Goal: Task Accomplishment & Management: Manage account settings

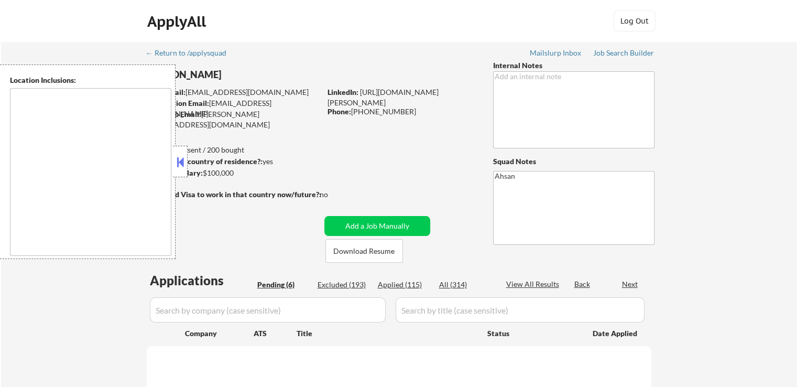
select select ""pending""
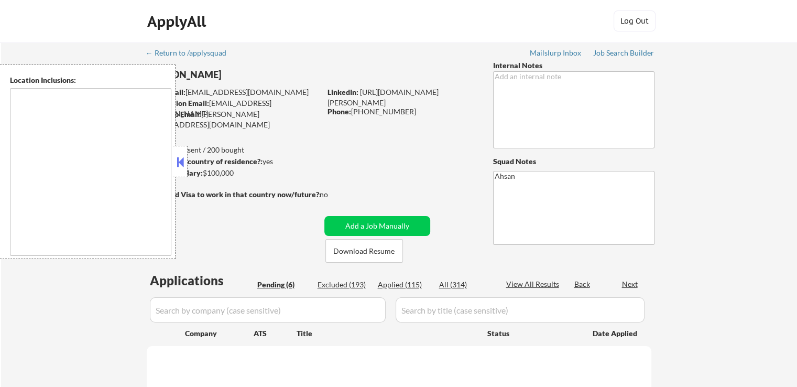
select select ""pending""
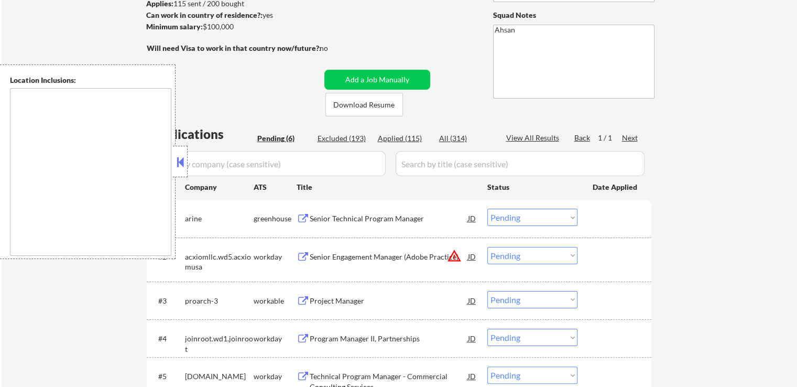
scroll to position [210, 0]
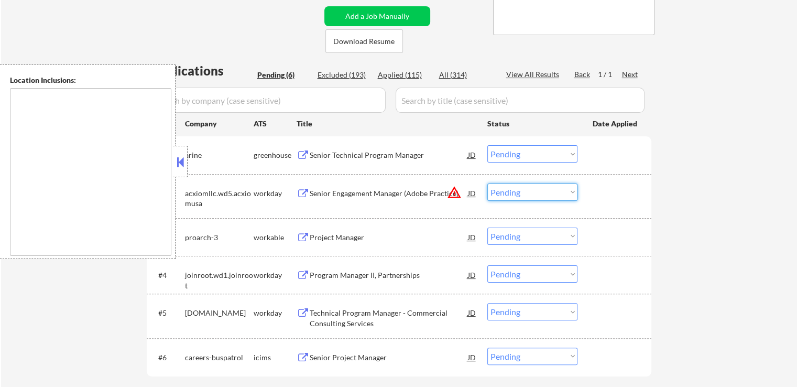
click at [517, 191] on select "Choose an option... Pending Applied Excluded (Questions) Excluded (Expired) Exc…" at bounding box center [532, 191] width 90 height 17
click at [487, 183] on select "Choose an option... Pending Applied Excluded (Questions) Excluded (Expired) Exc…" at bounding box center [532, 191] width 90 height 17
click at [745, 187] on div "← Return to /applysquad Mailslurp Inbox Job Search Builder [PERSON_NAME] User E…" at bounding box center [399, 126] width 796 height 589
select select ""pending""
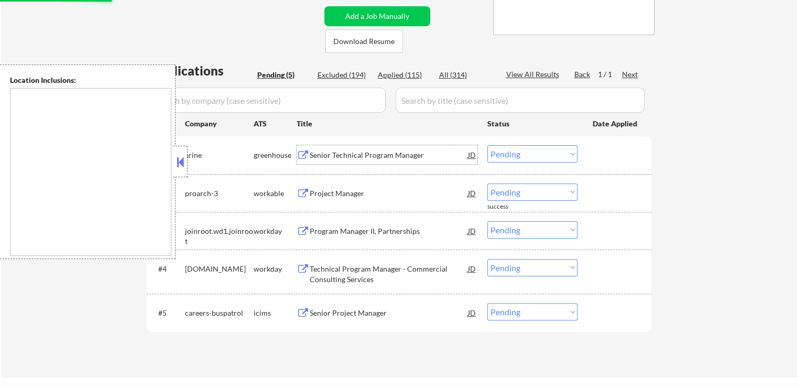
click at [406, 156] on div "Senior Technical Program Manager" at bounding box center [389, 155] width 158 height 10
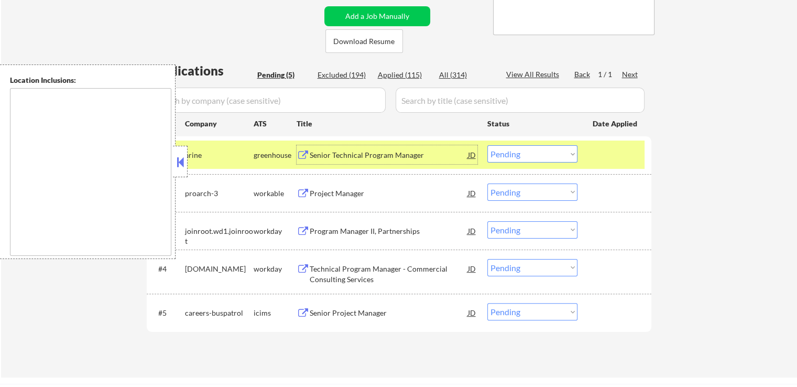
click at [372, 186] on div "Project Manager" at bounding box center [389, 192] width 158 height 19
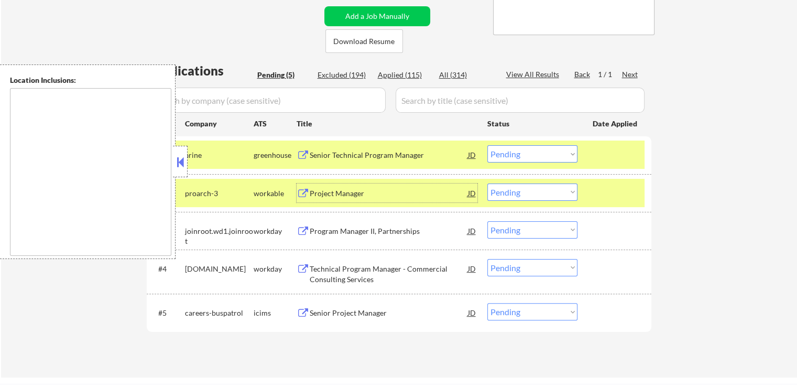
click at [516, 160] on select "Choose an option... Pending Applied Excluded (Questions) Excluded (Expired) Exc…" at bounding box center [532, 153] width 90 height 17
click at [487, 145] on select "Choose an option... Pending Applied Excluded (Questions) Excluded (Expired) Exc…" at bounding box center [532, 153] width 90 height 17
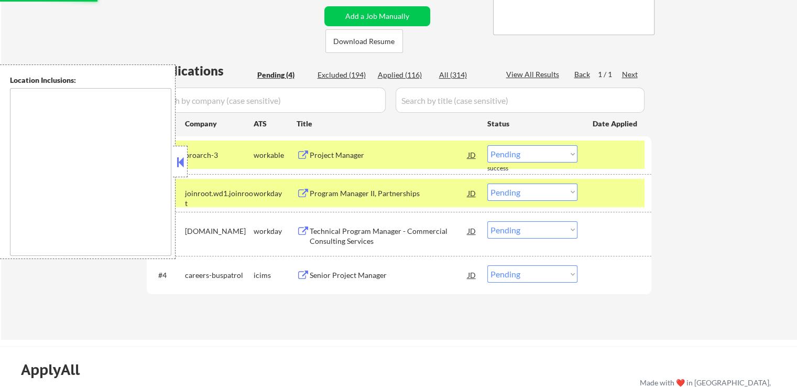
click at [389, 194] on div "Program Manager II, Partnerships" at bounding box center [389, 193] width 158 height 10
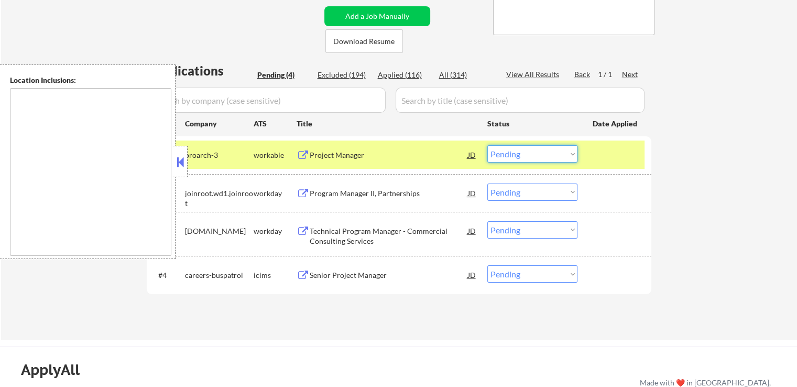
click at [512, 155] on select "Choose an option... Pending Applied Excluded (Questions) Excluded (Expired) Exc…" at bounding box center [532, 153] width 90 height 17
click at [487, 145] on select "Choose an option... Pending Applied Excluded (Questions) Excluded (Expired) Exc…" at bounding box center [532, 153] width 90 height 17
click at [411, 233] on div "Technical Program Manager - Commercial Consulting Services" at bounding box center [389, 236] width 158 height 20
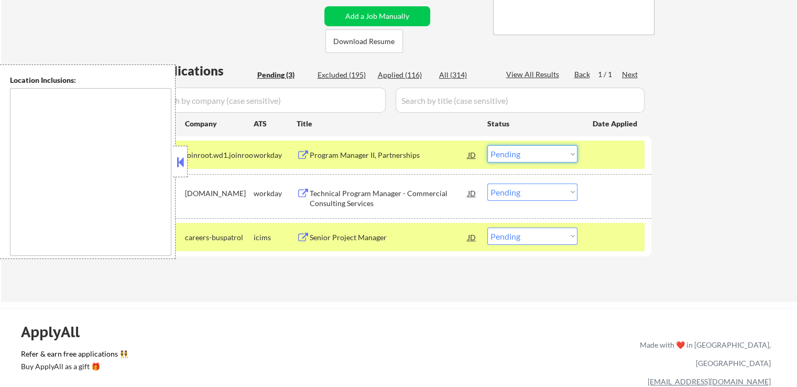
drag, startPoint x: 516, startPoint y: 147, endPoint x: 517, endPoint y: 161, distance: 13.6
click at [516, 150] on select "Choose an option... Pending Applied Excluded (Questions) Excluded (Expired) Exc…" at bounding box center [532, 153] width 90 height 17
click at [487, 145] on select "Choose an option... Pending Applied Excluded (Questions) Excluded (Expired) Exc…" at bounding box center [532, 153] width 90 height 17
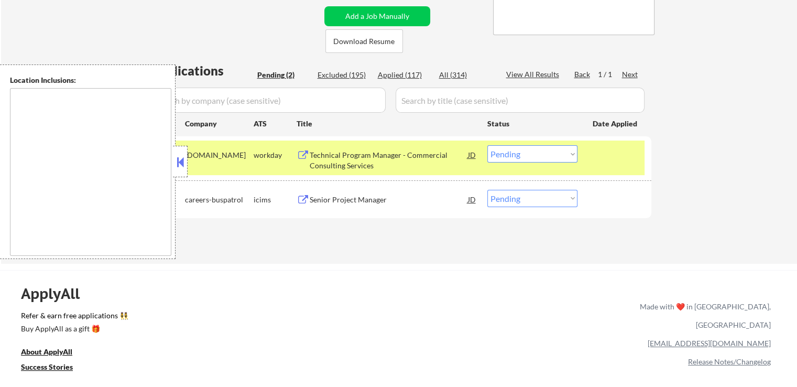
click at [521, 156] on select "Choose an option... Pending Applied Excluded (Questions) Excluded (Expired) Exc…" at bounding box center [532, 153] width 90 height 17
click at [487, 145] on select "Choose an option... Pending Applied Excluded (Questions) Excluded (Expired) Exc…" at bounding box center [532, 153] width 90 height 17
click at [400, 199] on div "Senior Project Manager" at bounding box center [389, 199] width 158 height 10
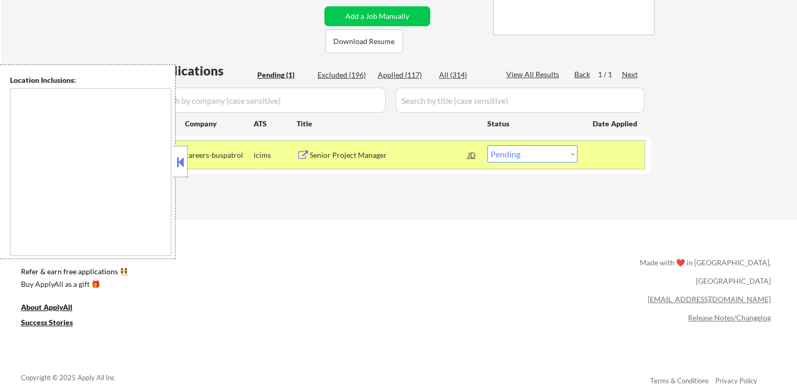
drag, startPoint x: 504, startPoint y: 146, endPoint x: 505, endPoint y: 158, distance: 12.1
click at [504, 152] on div "#1 careers-buspatrol icims Senior Project Manager JD Choose an option... Pendin…" at bounding box center [397, 154] width 494 height 28
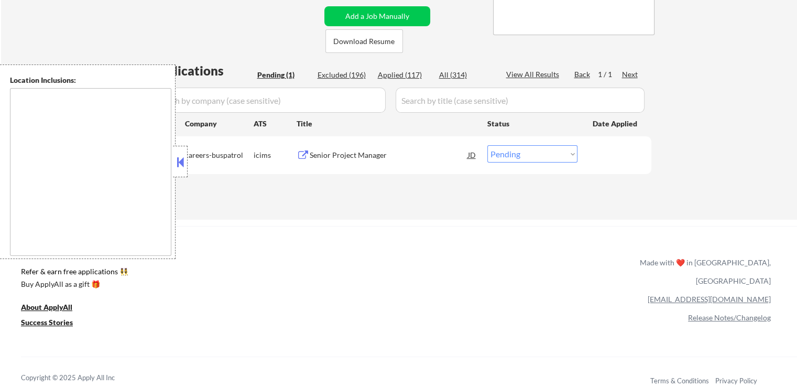
click at [507, 158] on select "Choose an option... Pending Applied Excluded (Questions) Excluded (Expired) Exc…" at bounding box center [532, 153] width 90 height 17
select select ""applied""
click at [487, 145] on select "Choose an option... Pending Applied Excluded (Questions) Excluded (Expired) Exc…" at bounding box center [532, 153] width 90 height 17
